Goal: Transaction & Acquisition: Download file/media

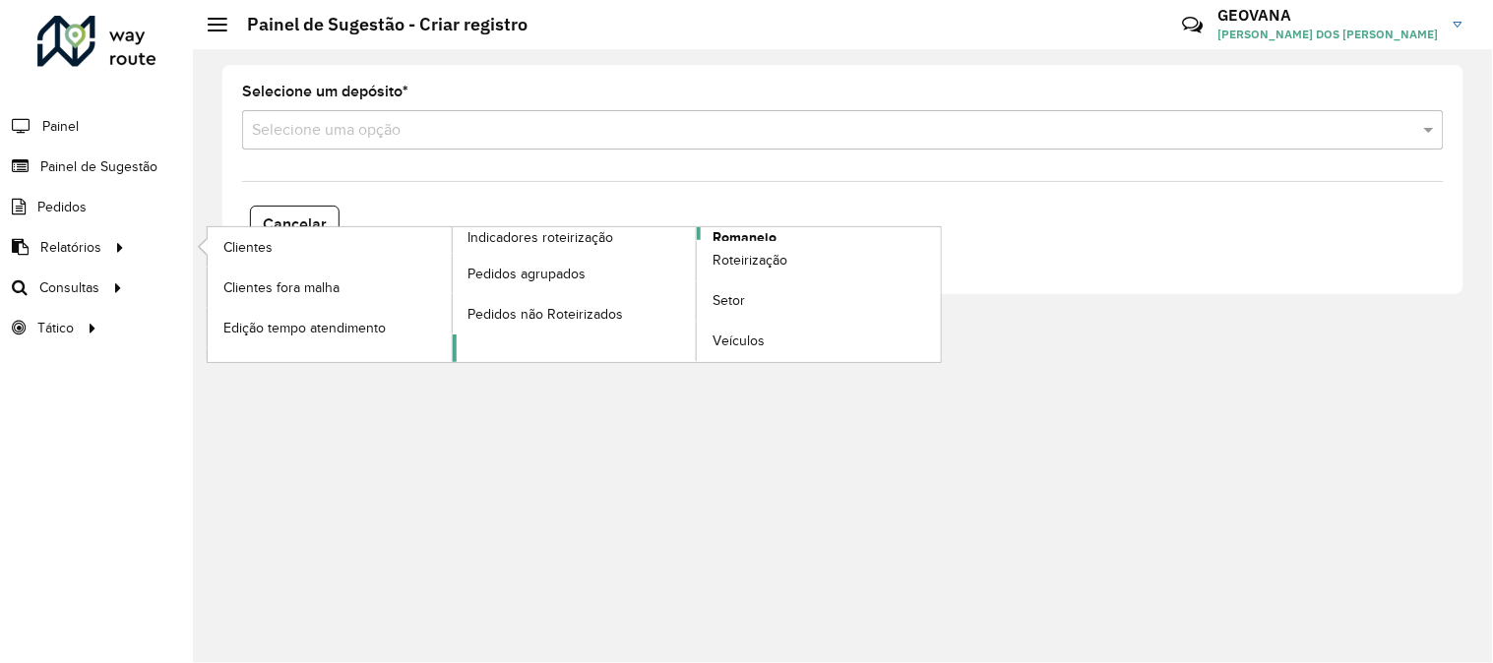
click at [748, 233] on span "Romaneio" at bounding box center [744, 237] width 64 height 21
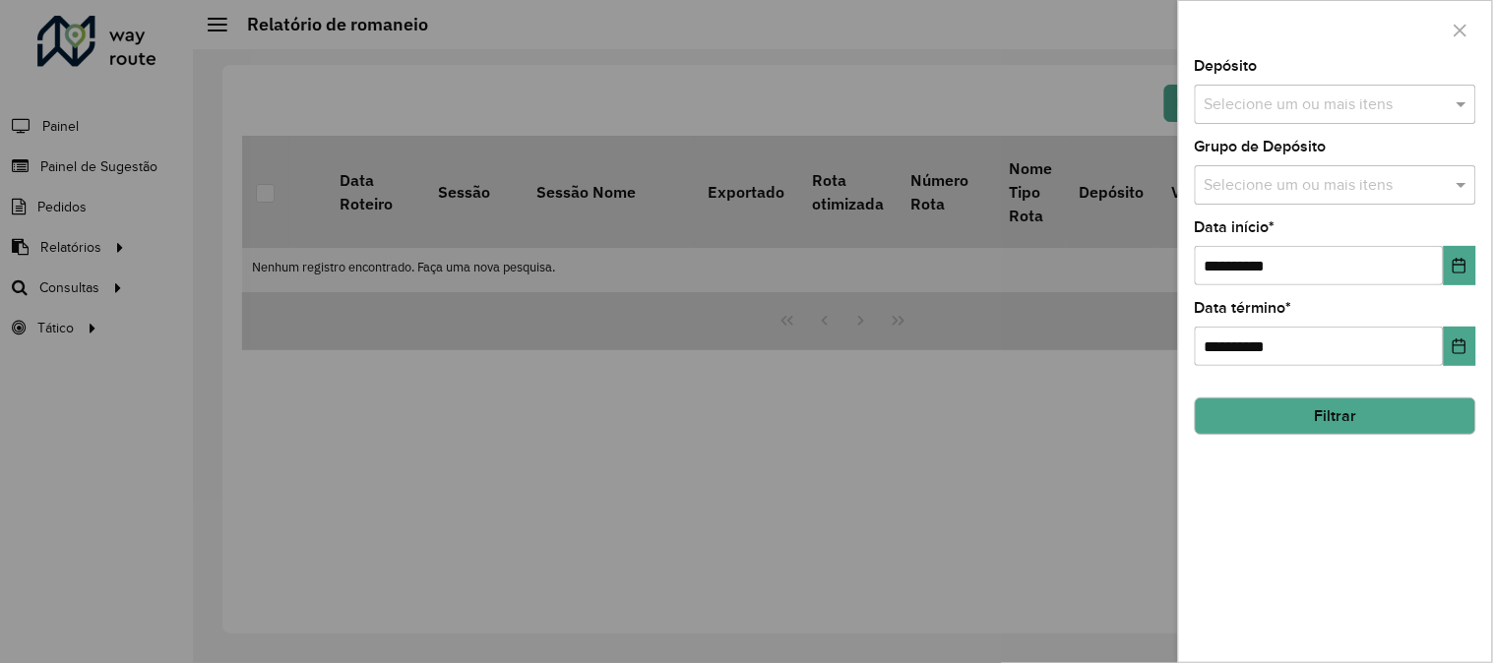
click at [1302, 94] on input "text" at bounding box center [1326, 105] width 252 height 24
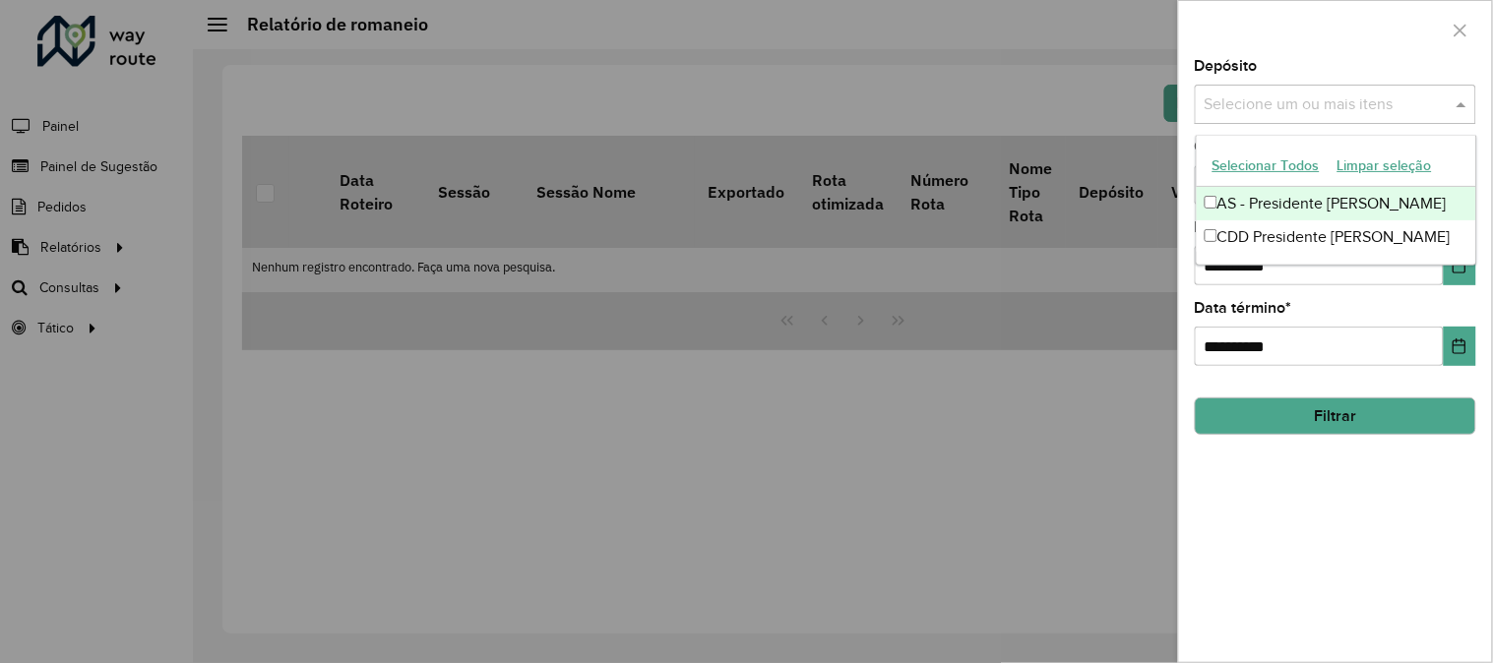
click at [1271, 163] on button "Selecionar Todos" at bounding box center [1266, 166] width 125 height 31
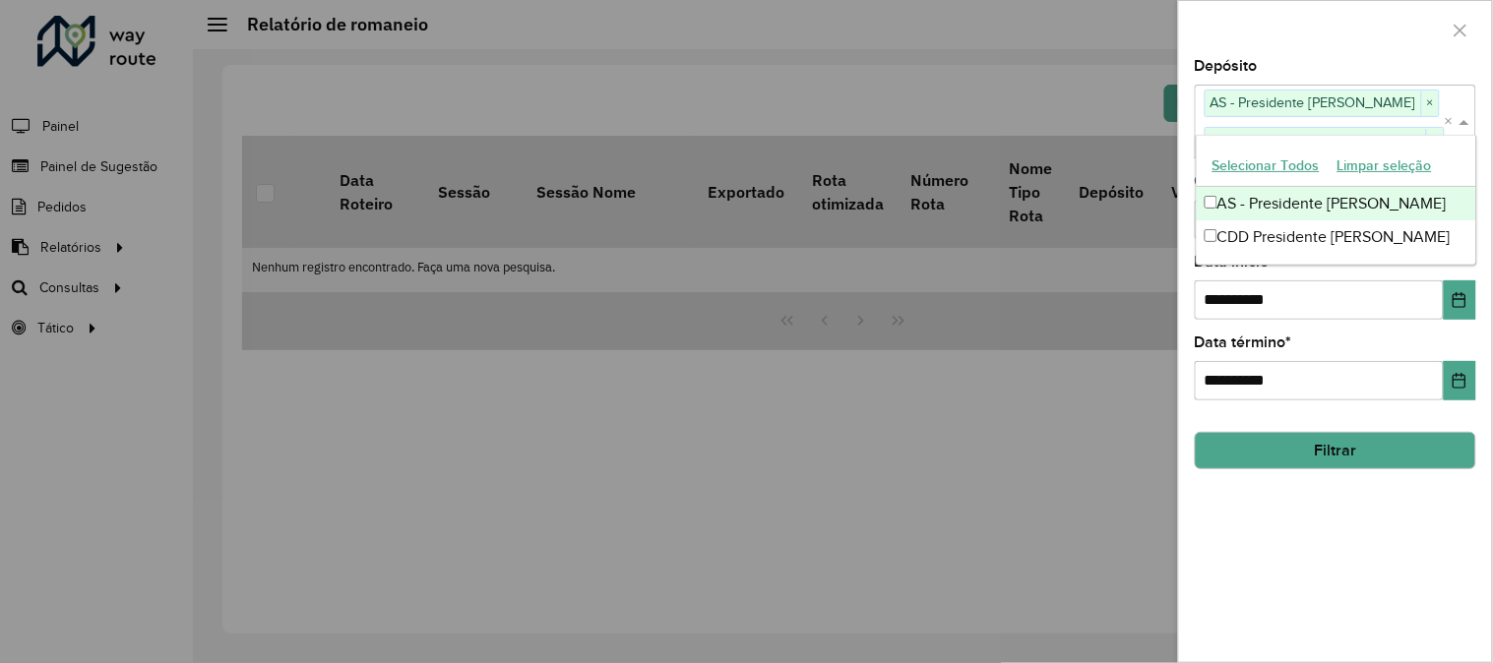
click at [1267, 20] on div at bounding box center [1335, 30] width 313 height 58
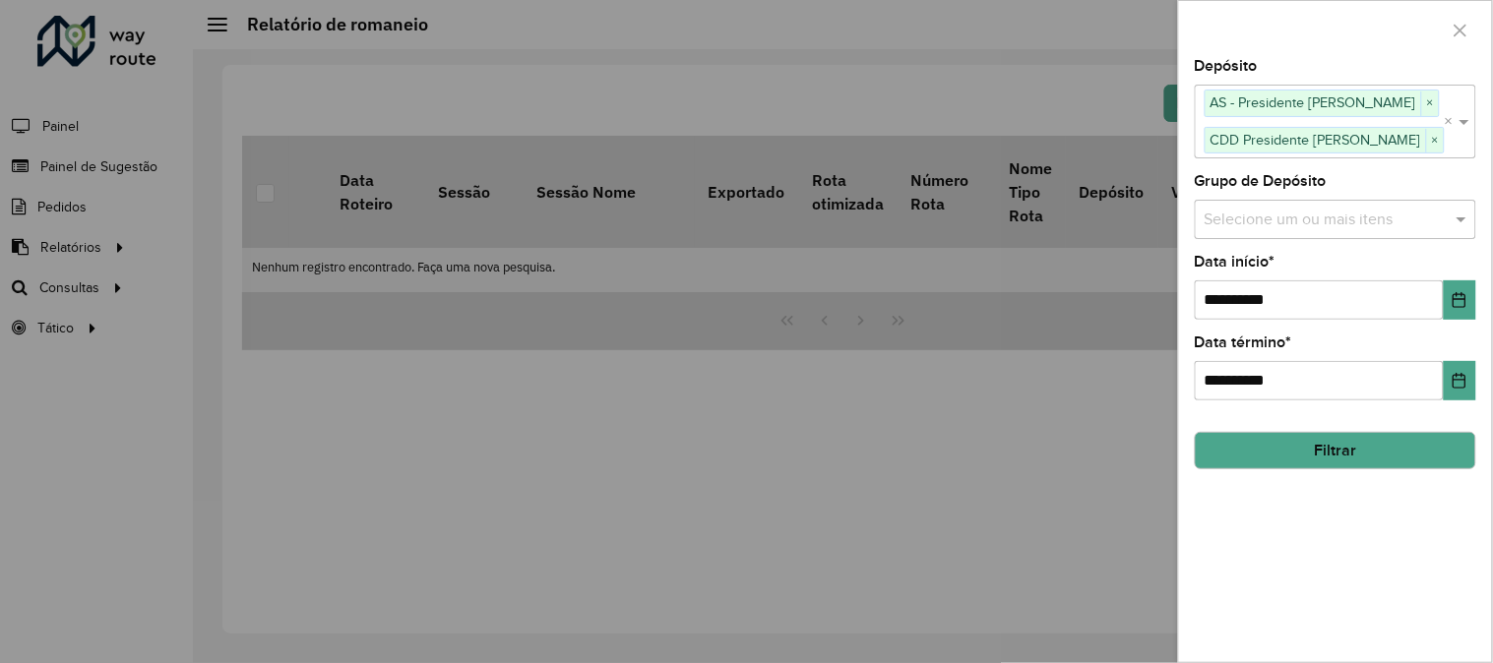
click at [1254, 219] on input "text" at bounding box center [1326, 220] width 252 height 24
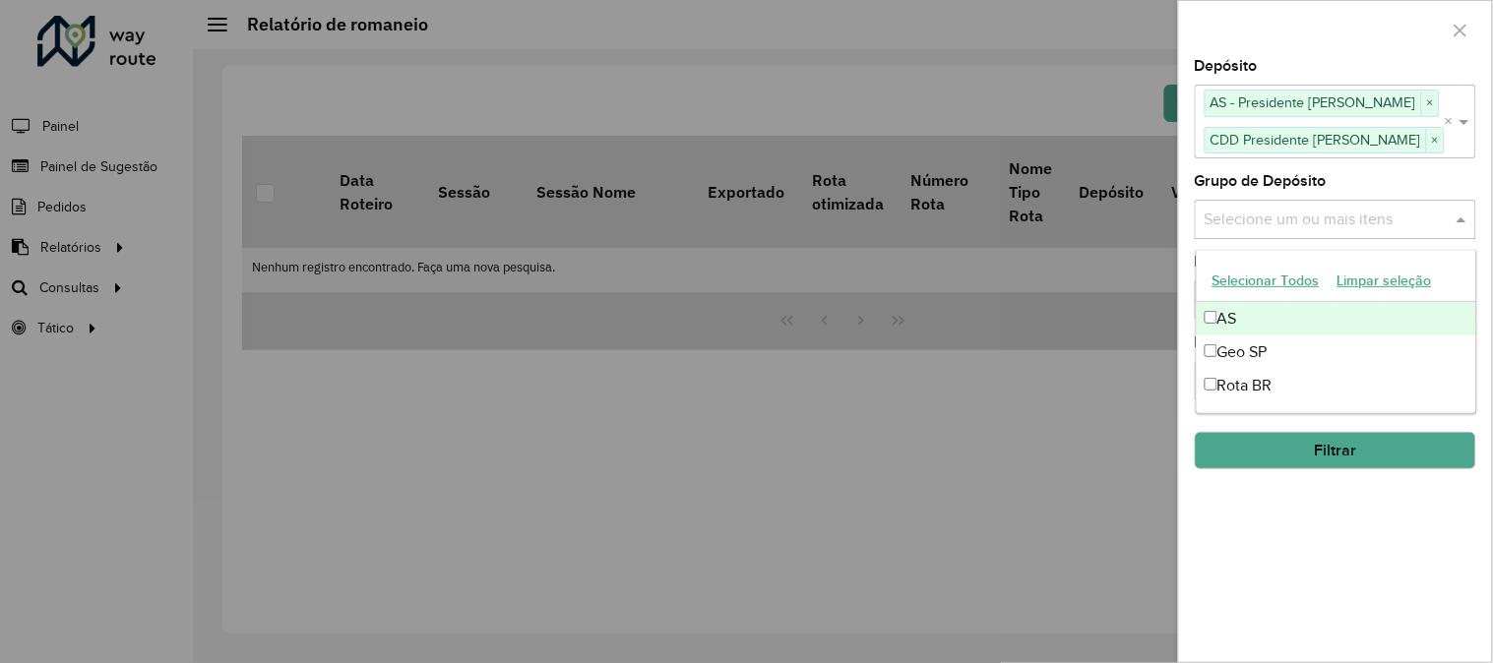
click at [1246, 278] on button "Selecionar Todos" at bounding box center [1266, 281] width 125 height 31
click at [1292, 33] on div at bounding box center [1335, 30] width 313 height 58
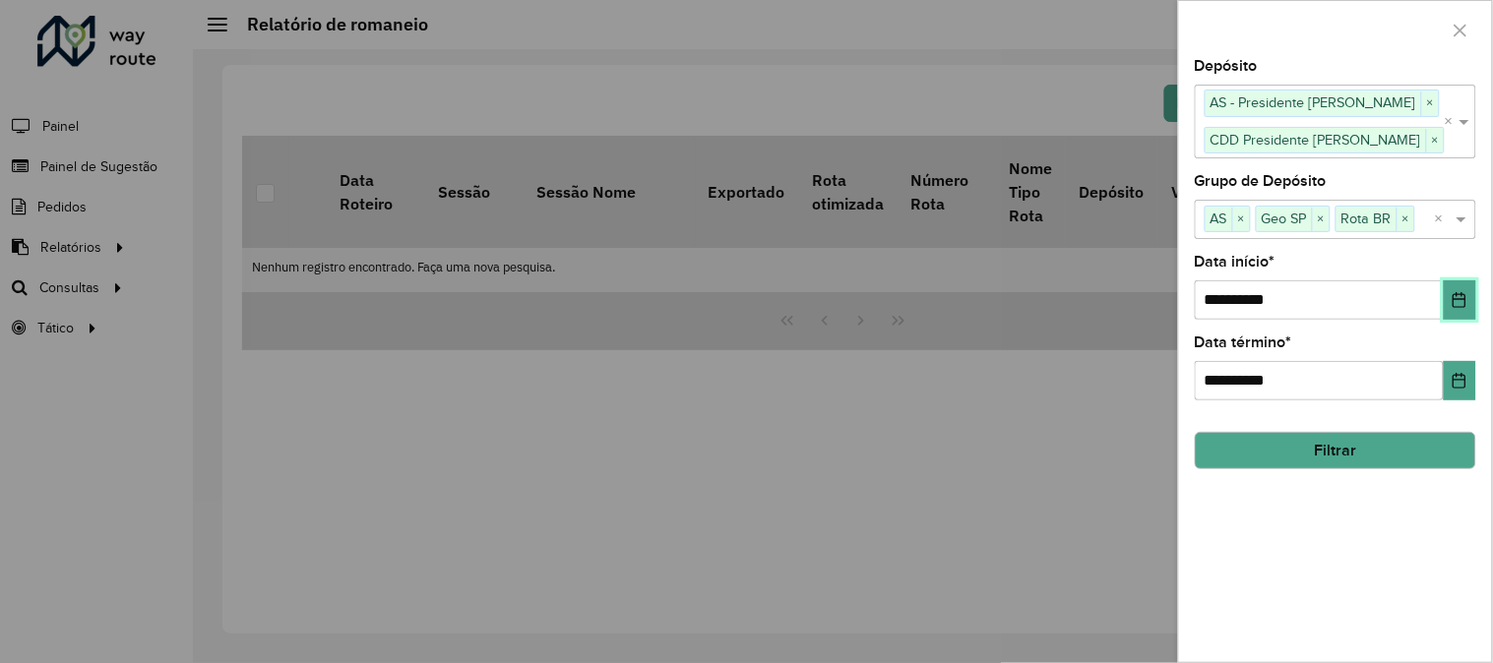
click at [1470, 298] on button "Choose Date" at bounding box center [1460, 299] width 32 height 39
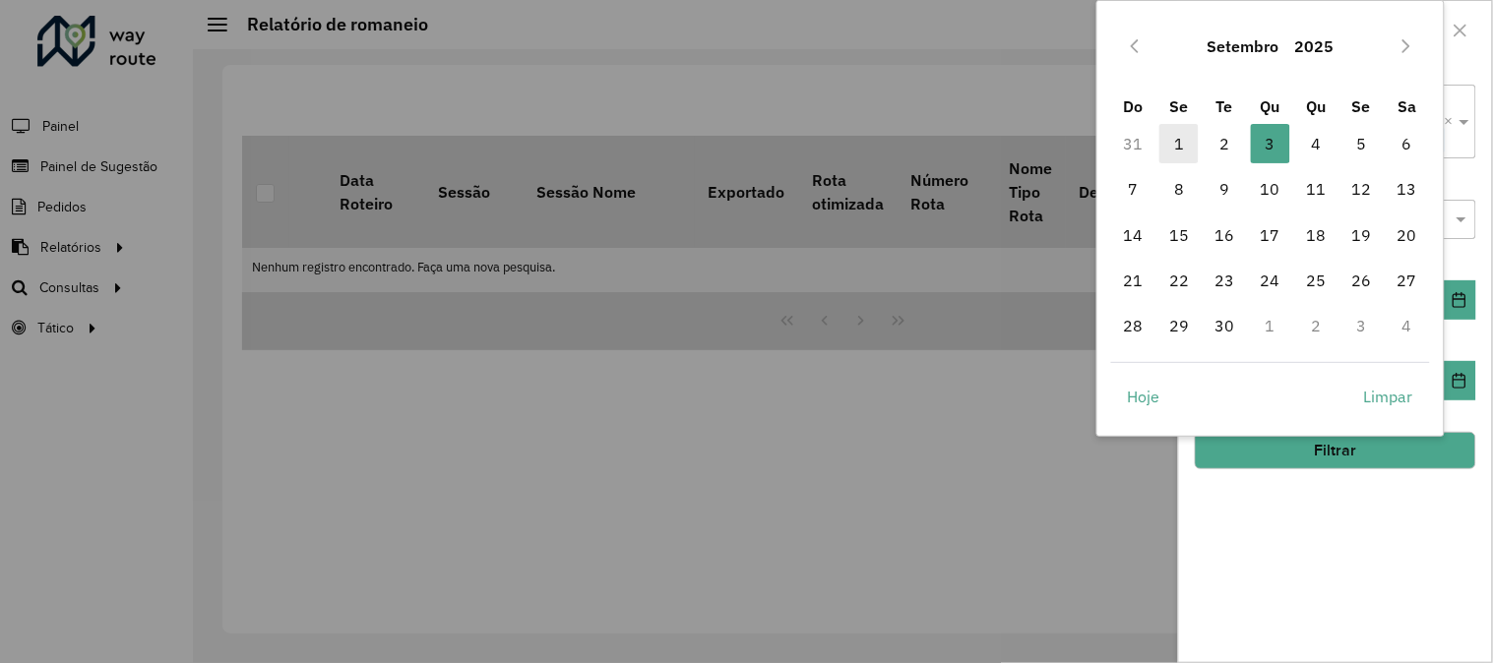
click at [1182, 141] on span "1" at bounding box center [1178, 143] width 39 height 39
type input "**********"
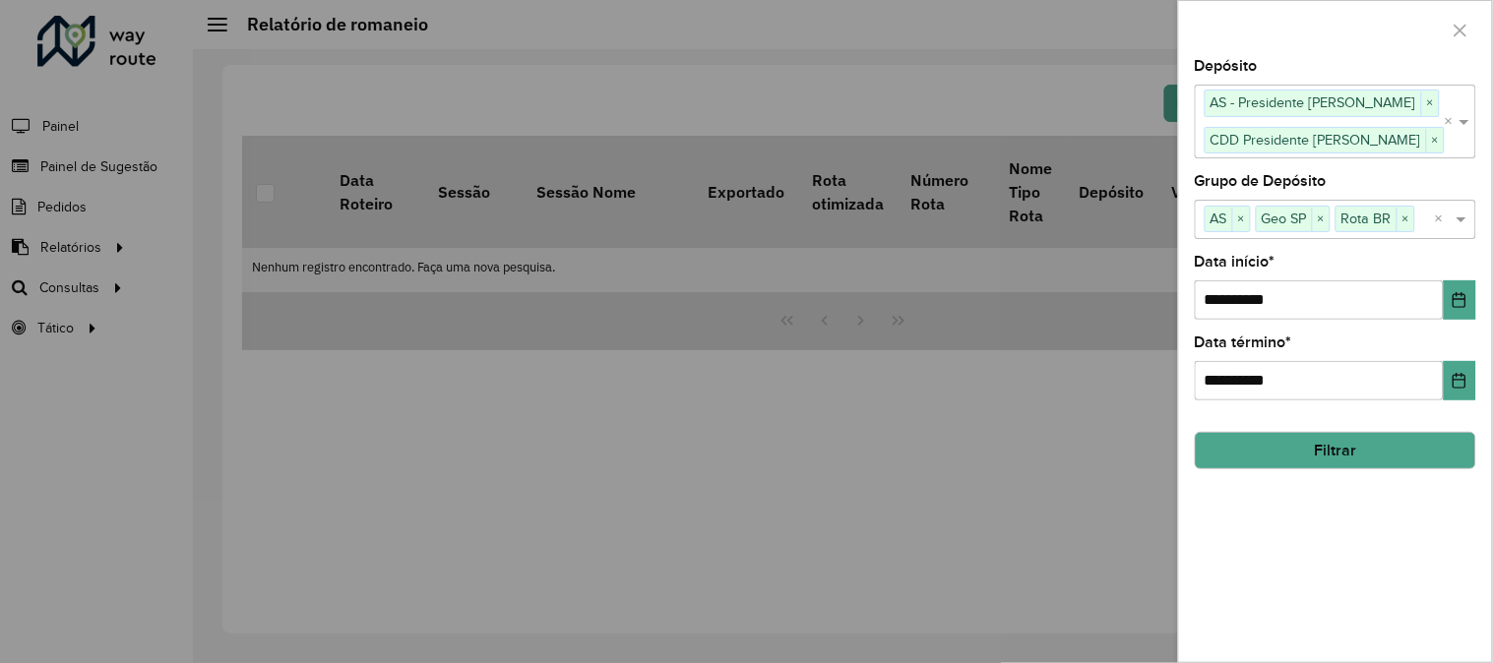
click at [1328, 457] on button "Filtrar" at bounding box center [1335, 450] width 281 height 37
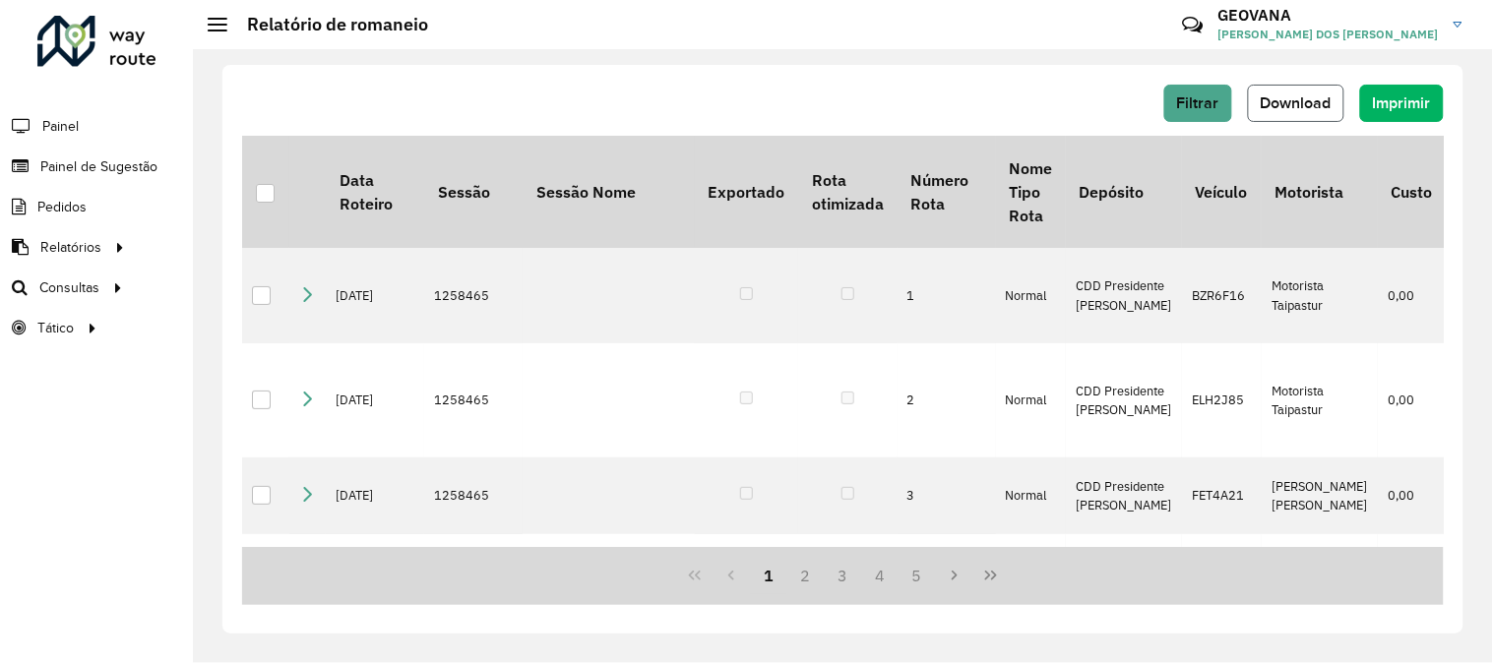
click at [1305, 103] on span "Download" at bounding box center [1296, 102] width 71 height 17
